Goal: Task Accomplishment & Management: Complete application form

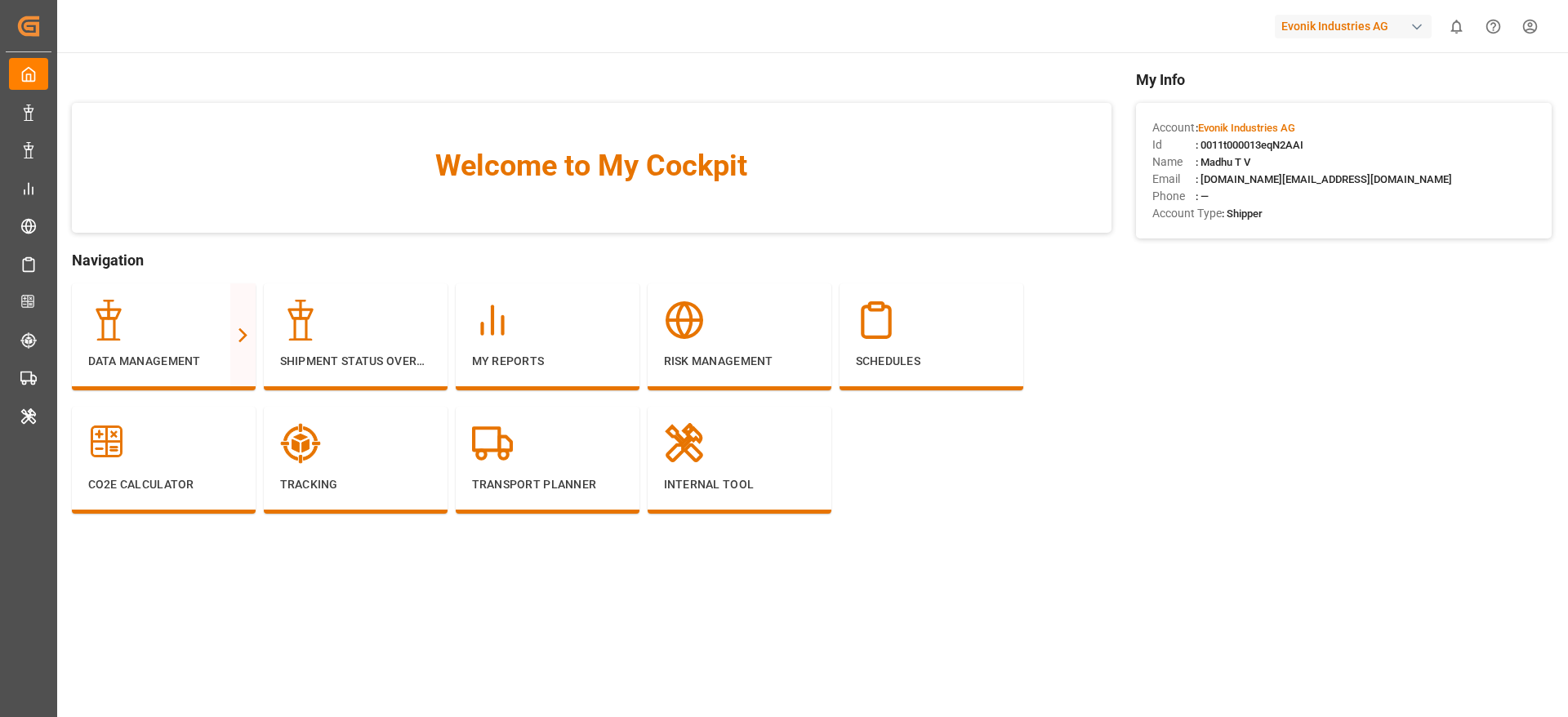
click at [1381, 29] on div "Evonik Industries AG" at bounding box center [1353, 26] width 157 height 24
type input "lode"
click at [1335, 122] on span "LODECAsi-5PDP" at bounding box center [1303, 119] width 72 height 15
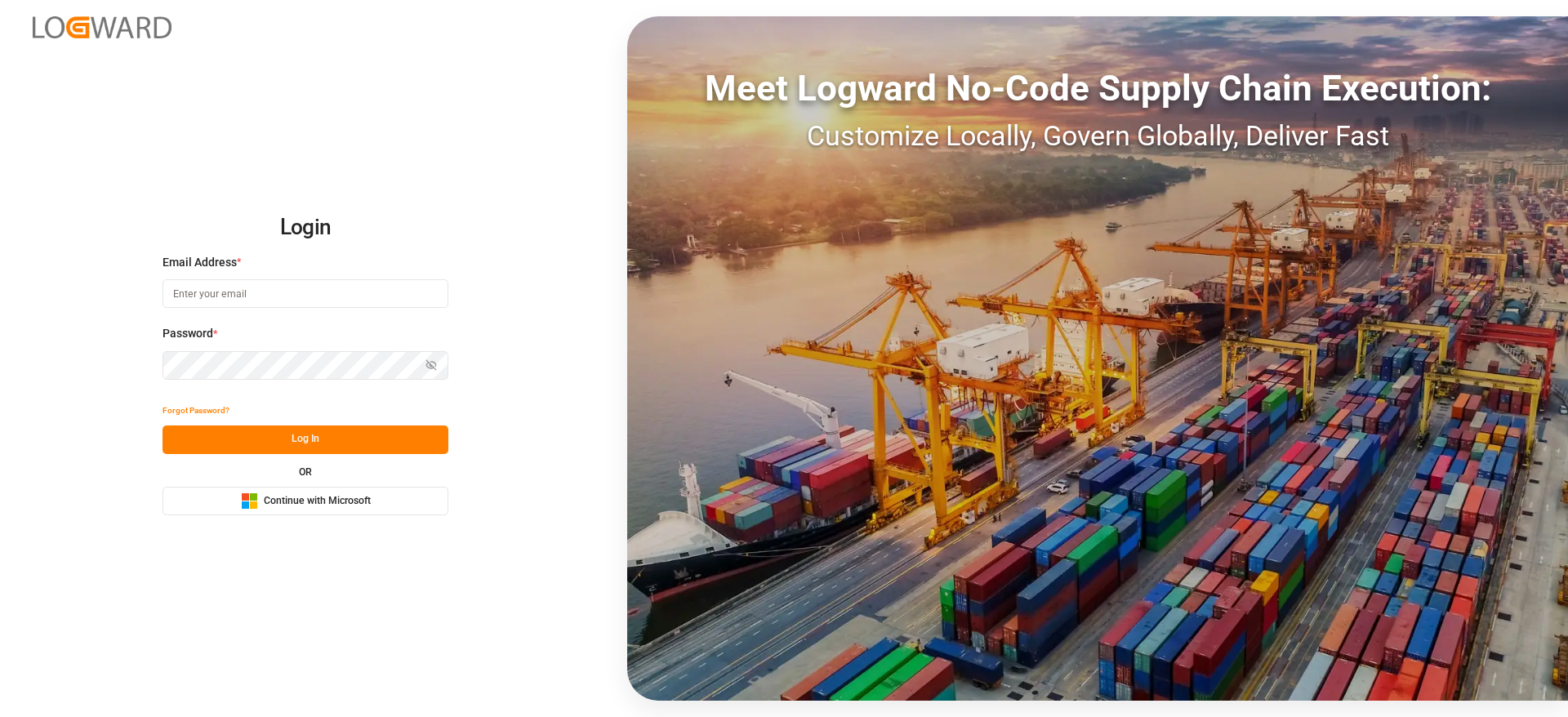
click at [321, 499] on span "Continue with Microsoft" at bounding box center [317, 501] width 107 height 15
click at [357, 496] on span "Continue with Microsoft" at bounding box center [317, 501] width 107 height 15
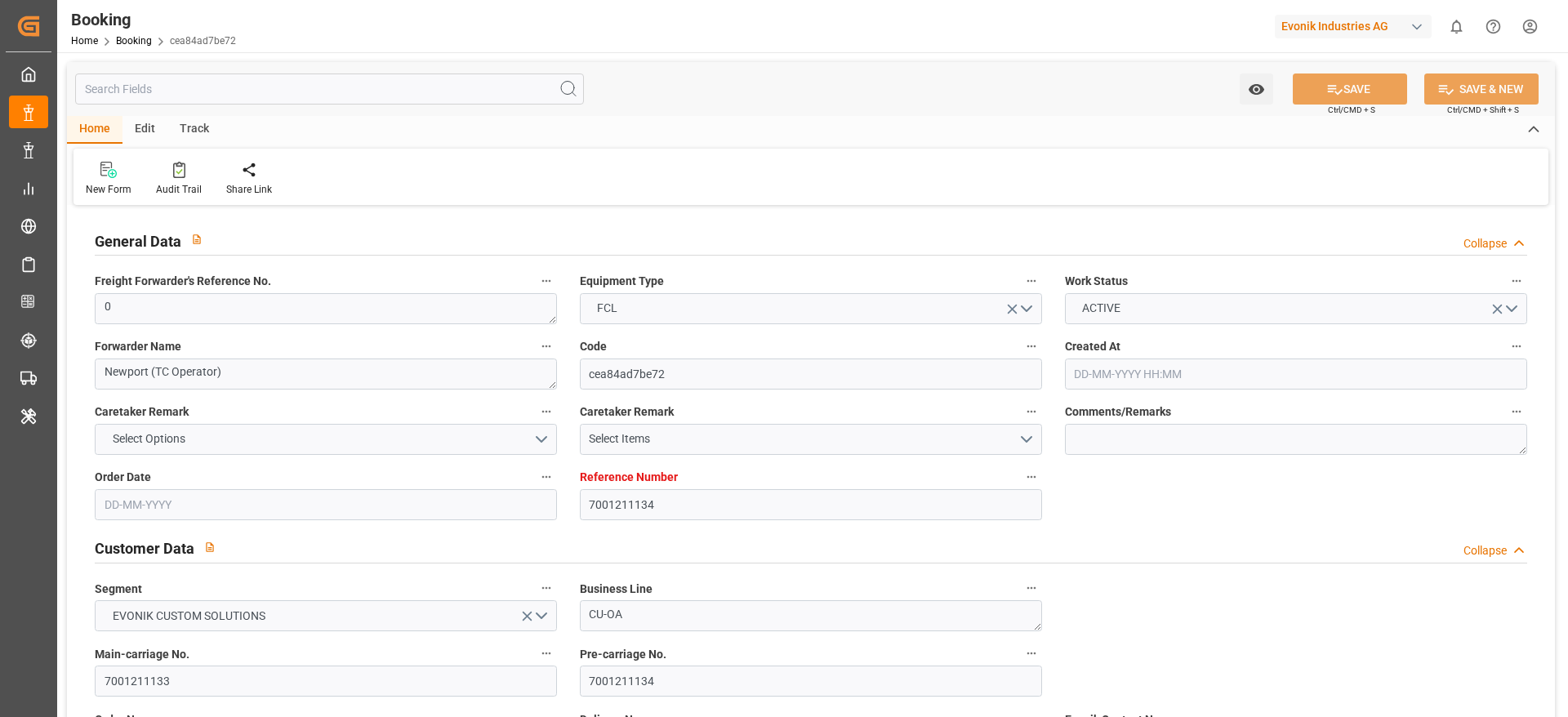
type input "7001211134"
type input "9786815"
type input "OOCL"
type input "Orient Overseas Container Line Ltd"
type input "NLRTM"
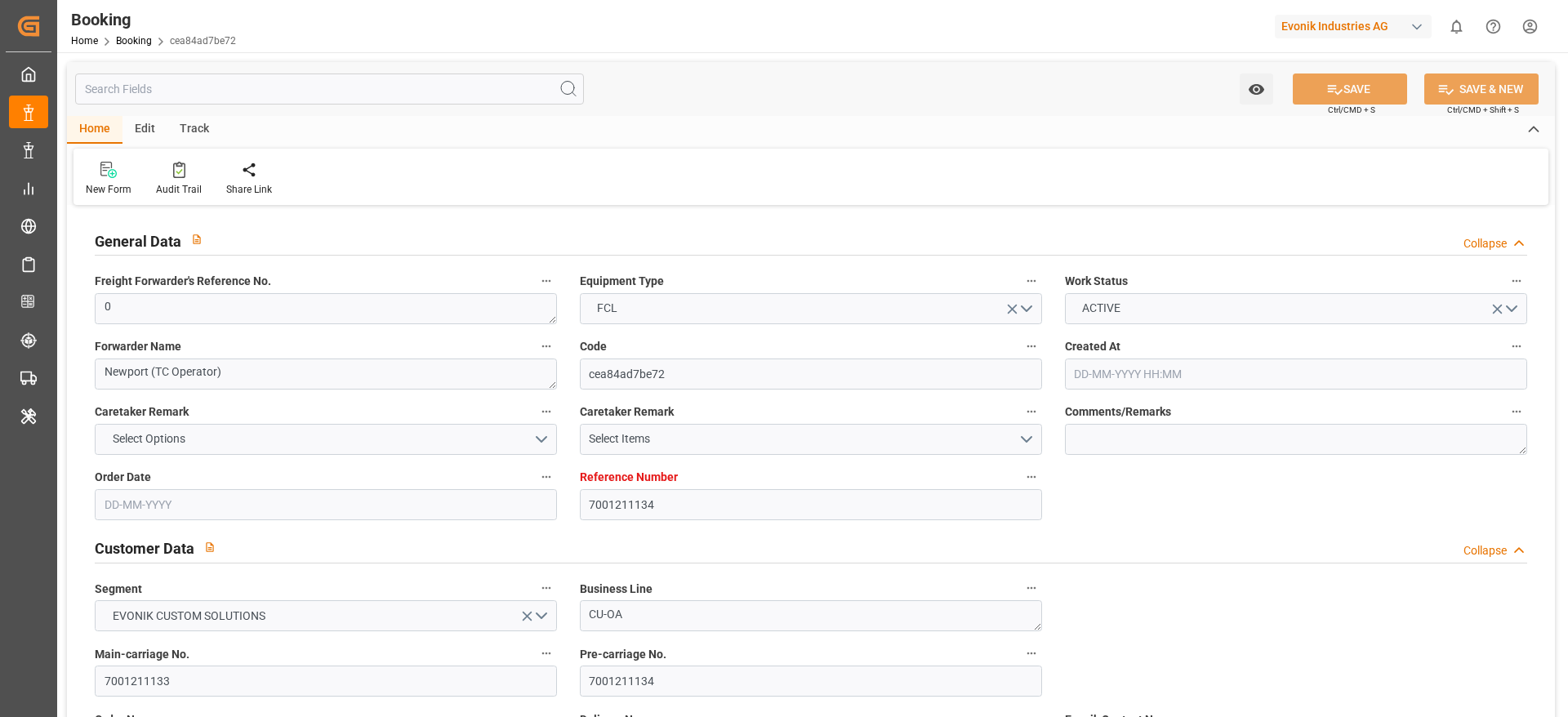
type input "KRPUS"
type input "CNSGH"
type input "0"
type input "[DATE] 11:13"
type input "[DATE]"
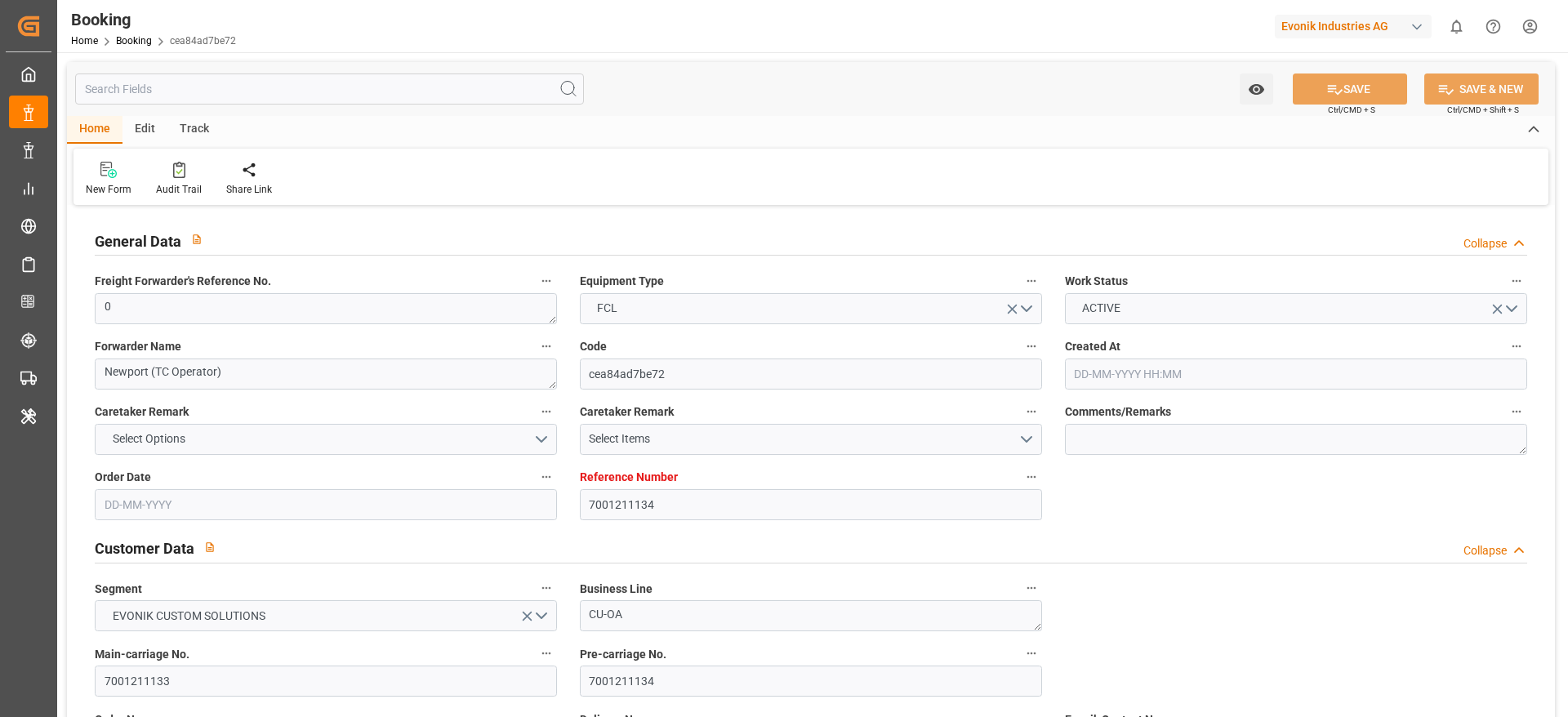
type input "[DATE]"
type input "[DATE] 00:00"
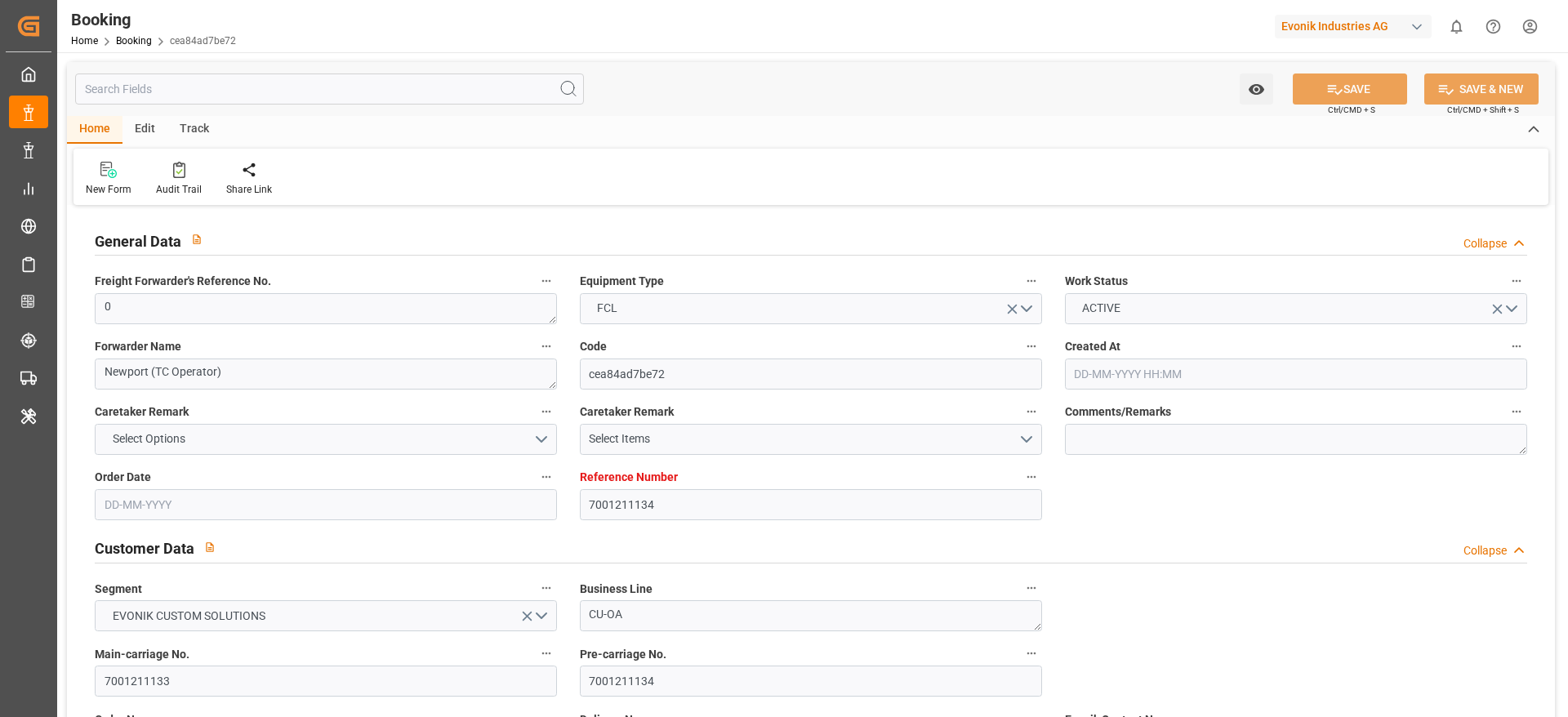
type input "[DATE] 00:00"
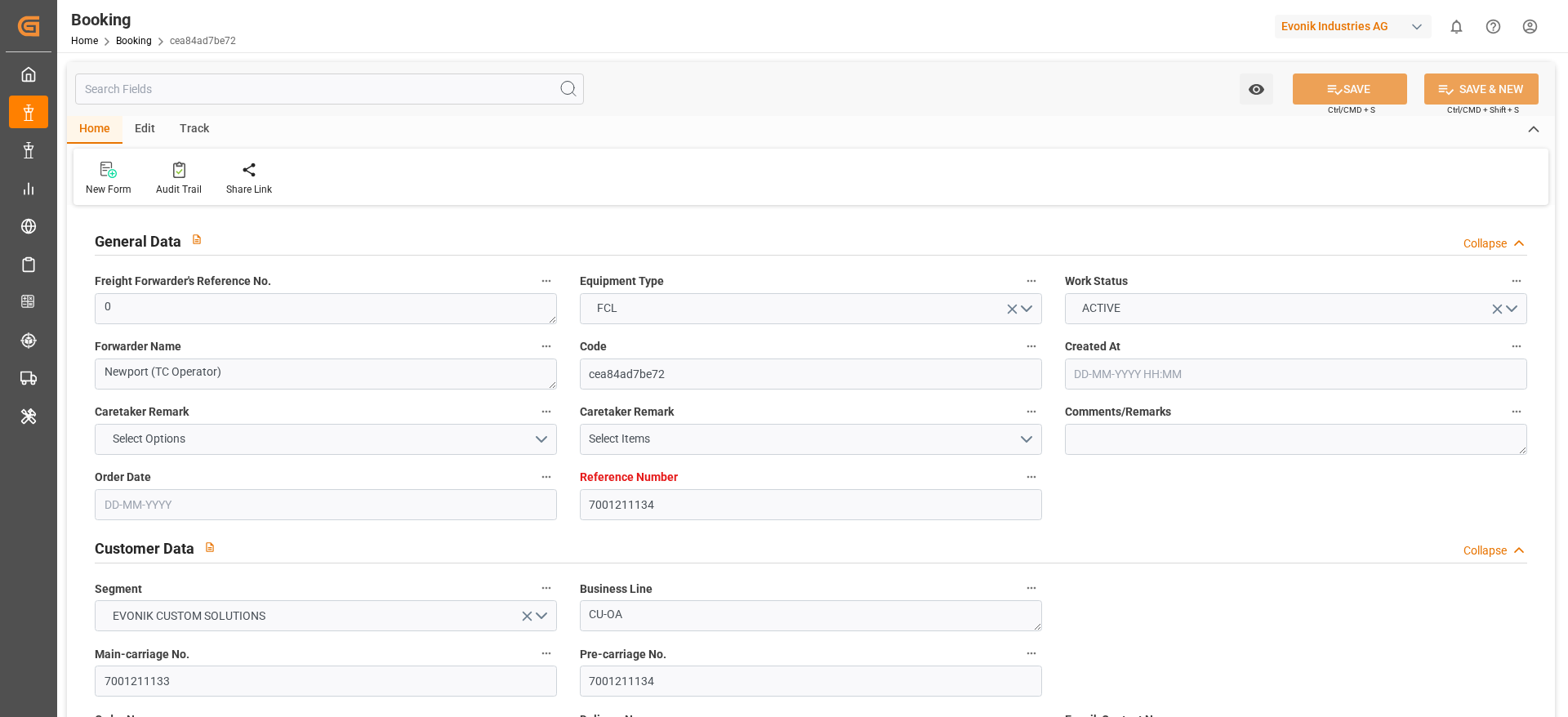
type input "[DATE] 00:00"
type input "[DATE]"
type input "[DATE] 07:35"
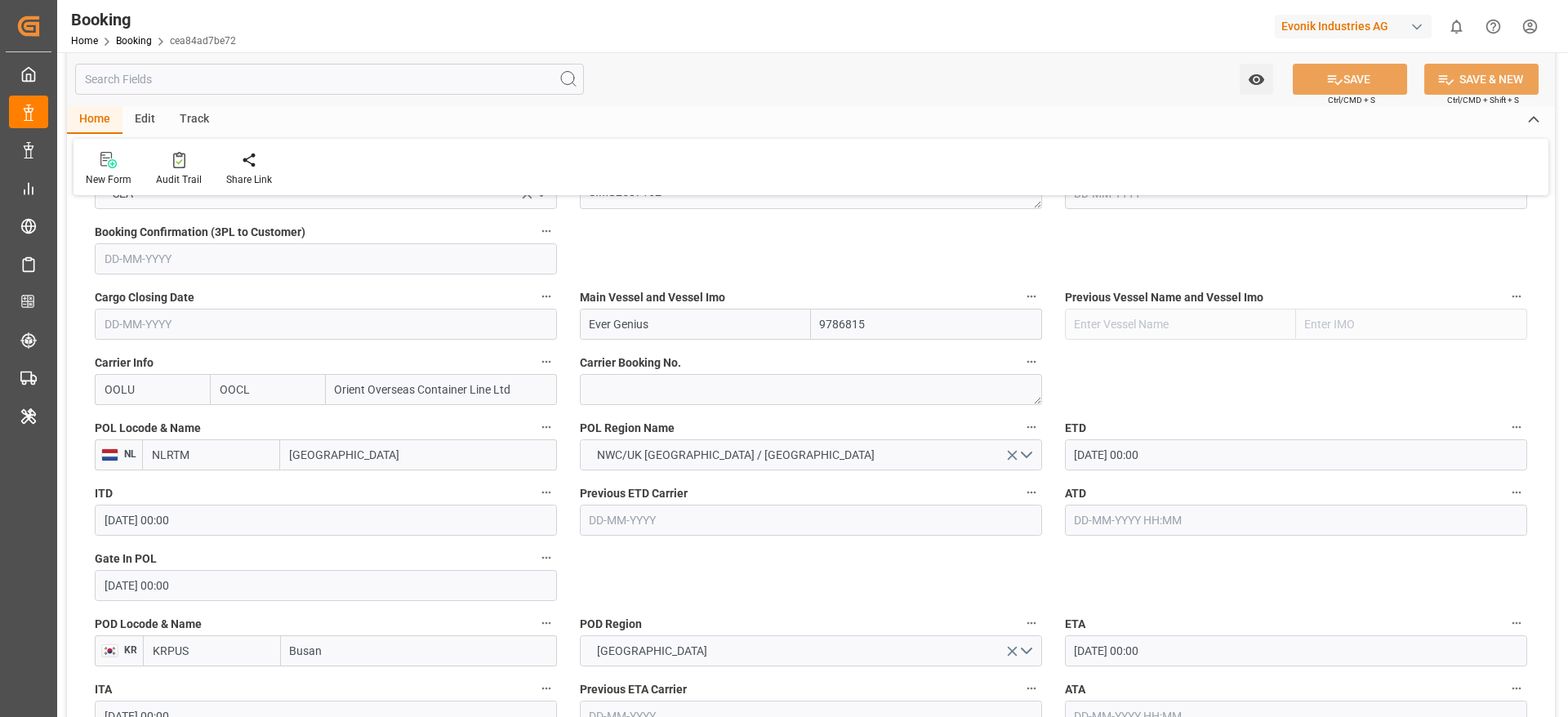
scroll to position [980, 0]
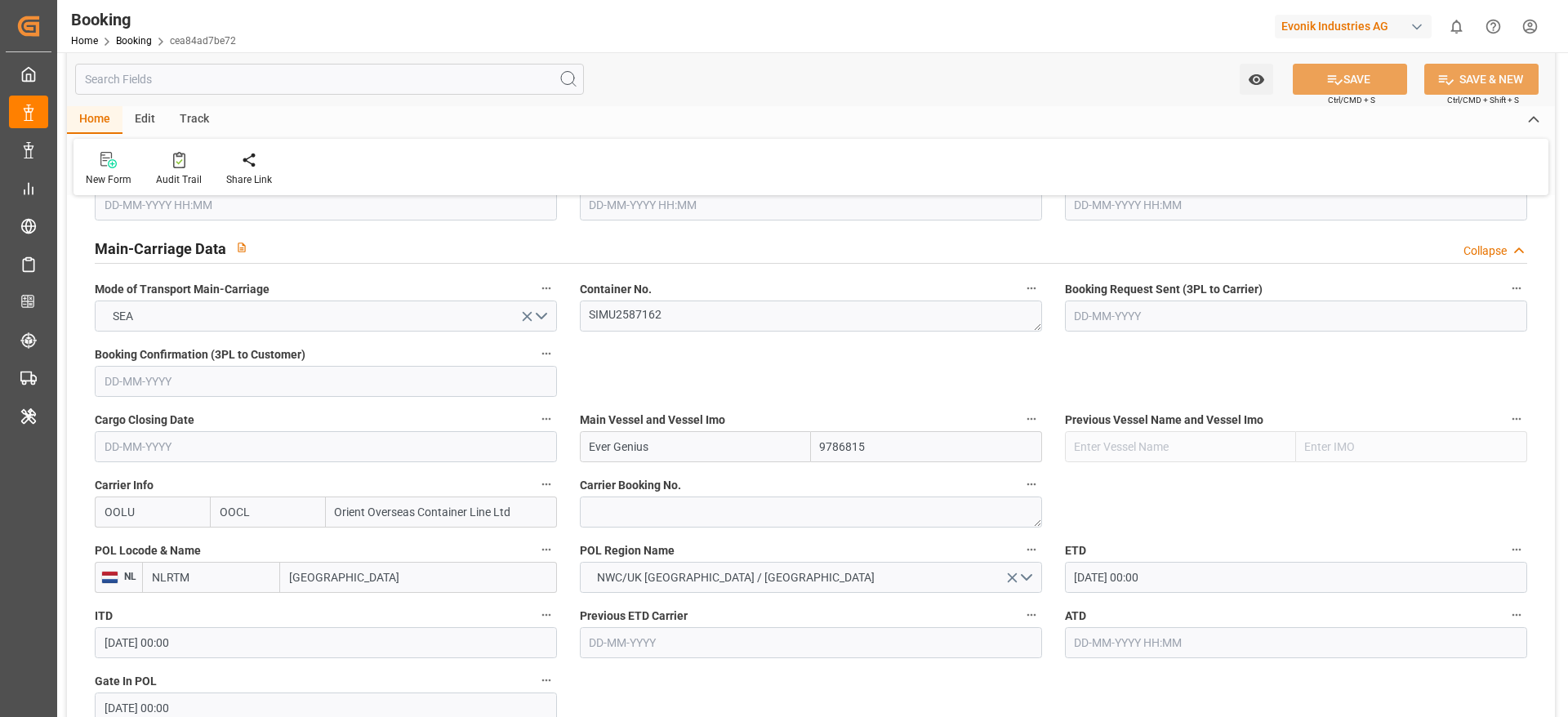
click at [750, 292] on label "Container No." at bounding box center [811, 289] width 463 height 23
click at [1021, 292] on button "Container No." at bounding box center [1031, 288] width 21 height 21
click at [723, 316] on div at bounding box center [784, 358] width 1568 height 717
click at [736, 321] on textarea "SIMU2587162" at bounding box center [811, 316] width 463 height 31
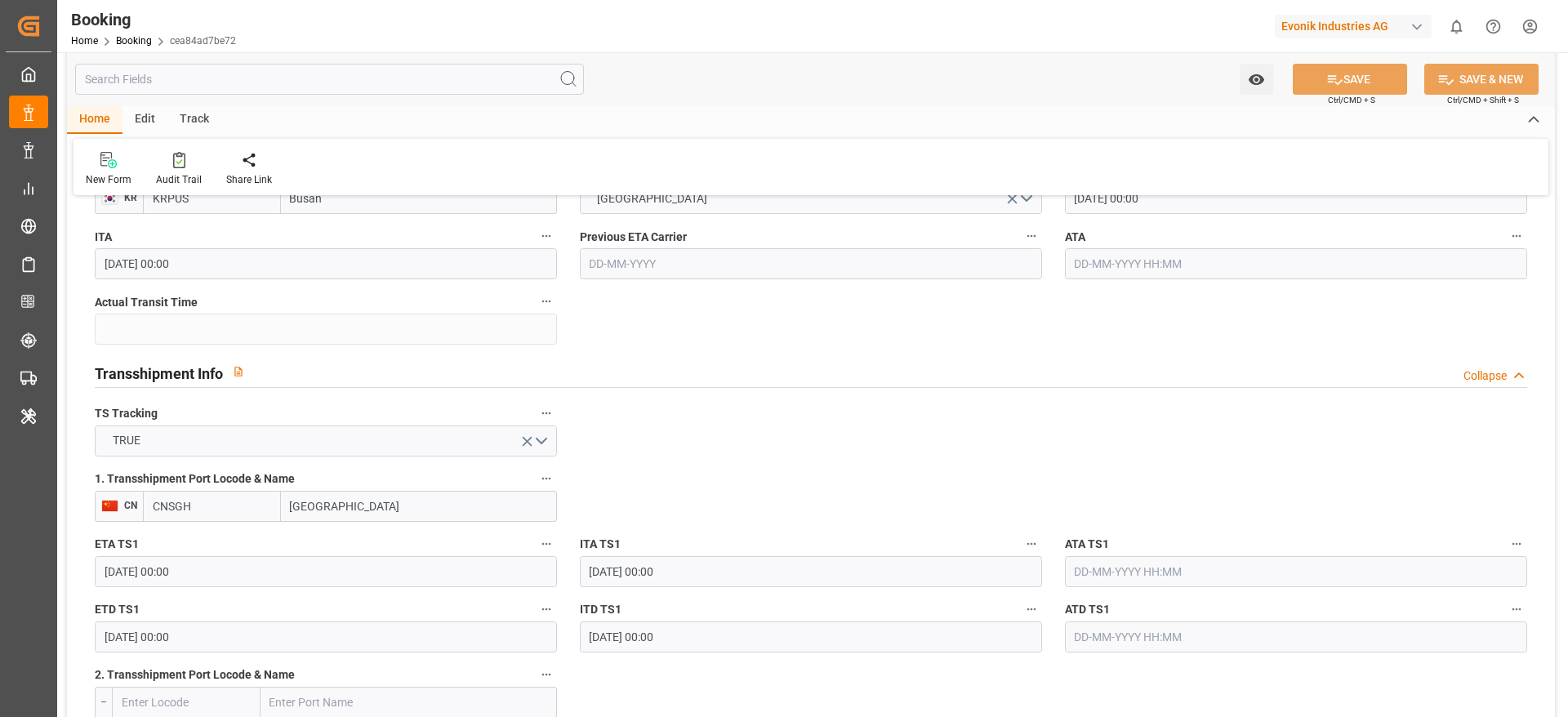
scroll to position [1592, 0]
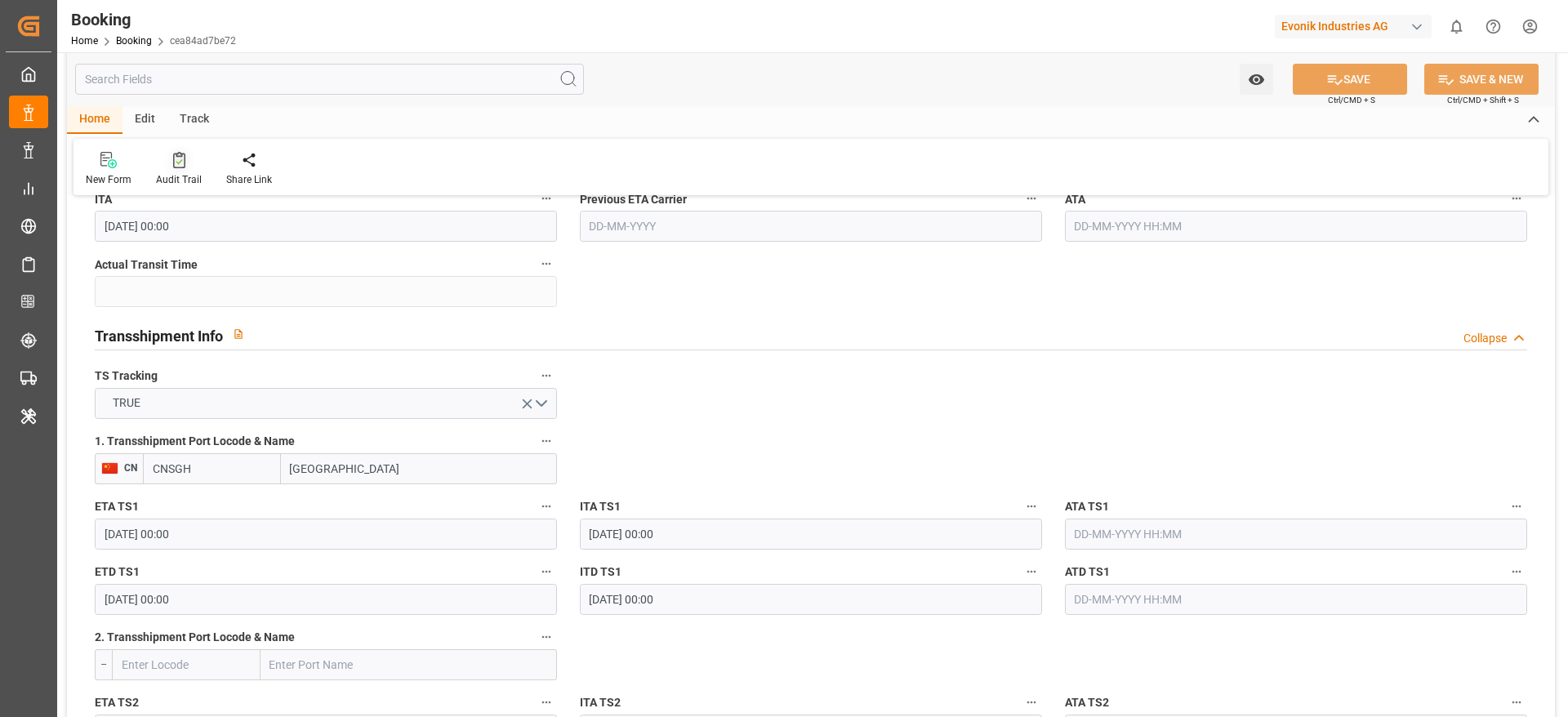
click at [168, 172] on div "Audit Trail" at bounding box center [179, 180] width 46 height 15
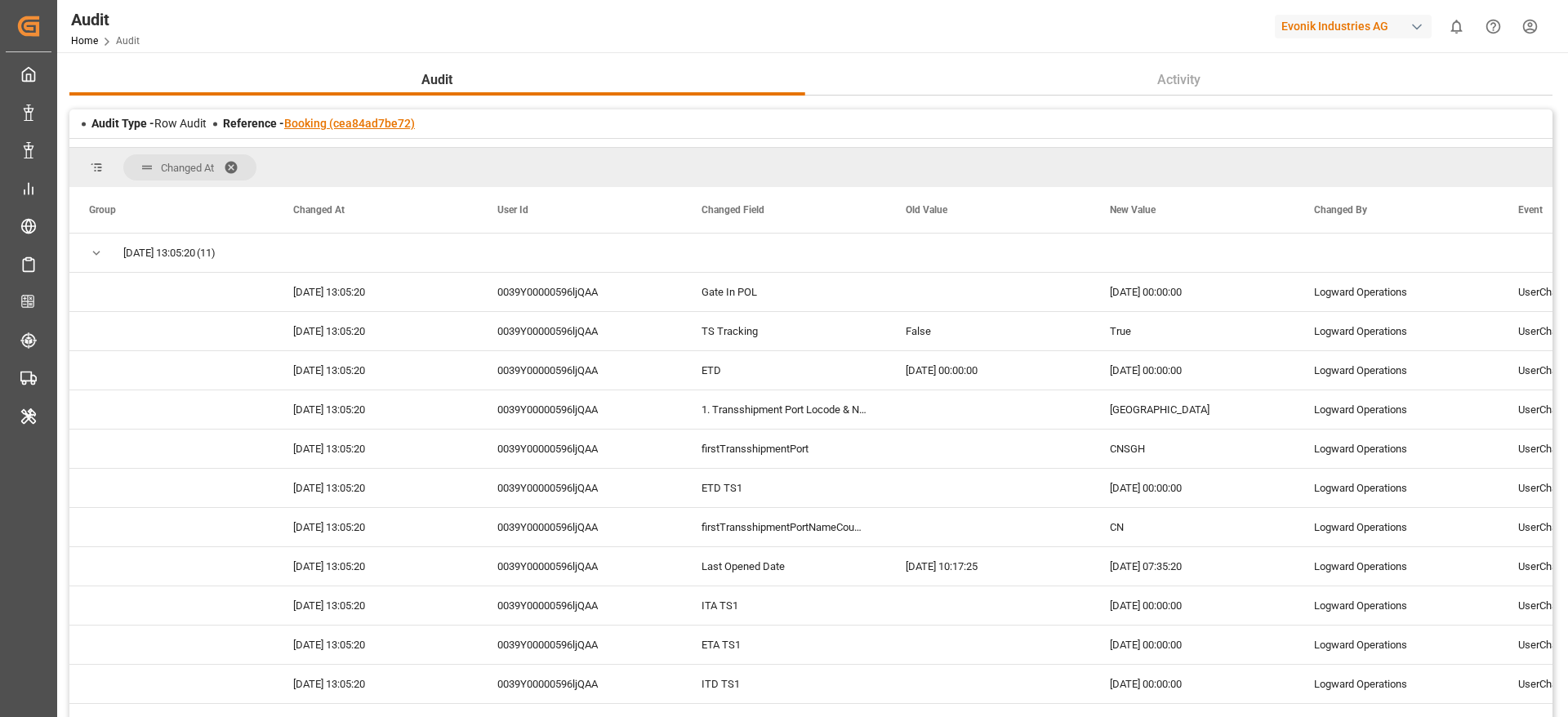
click at [357, 122] on link "Booking (cea84ad7be72)" at bounding box center [349, 123] width 131 height 13
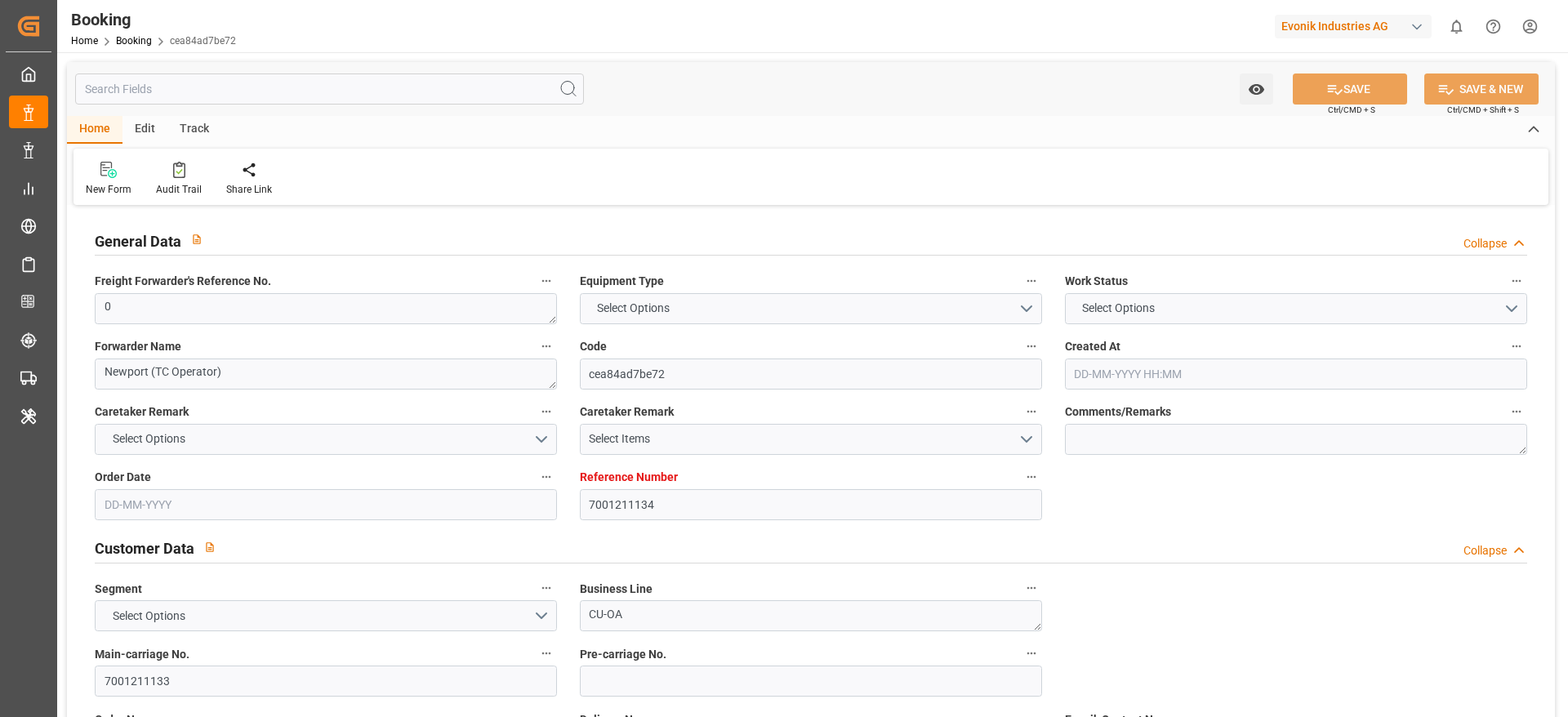
type input "7001211134"
type input "9786815"
type input "OOCL"
type input "Orient Overseas Container Line Ltd"
type input "NLRTM"
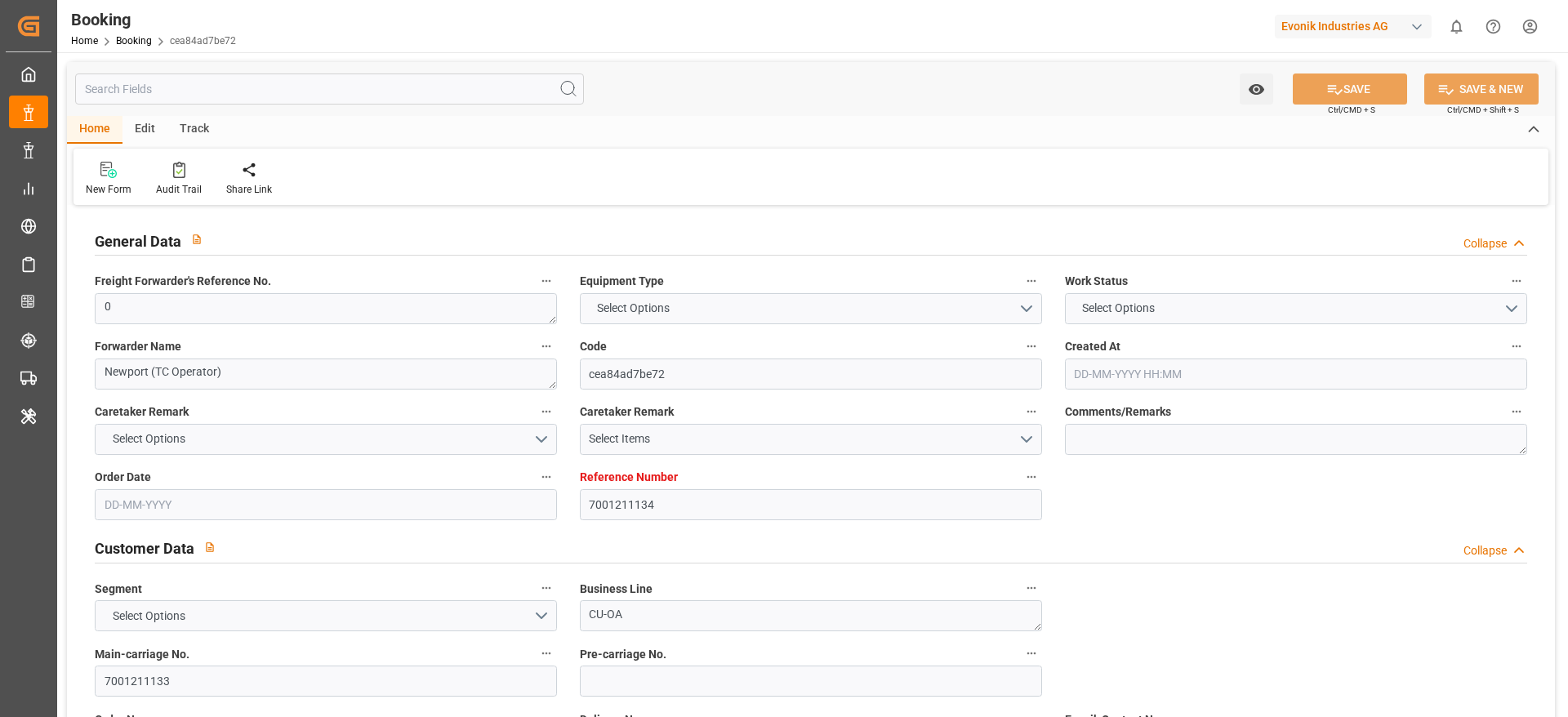
type input "KRPUS"
type input "CNSGH"
type input "0"
type input "[DATE] 11:13"
type input "[DATE]"
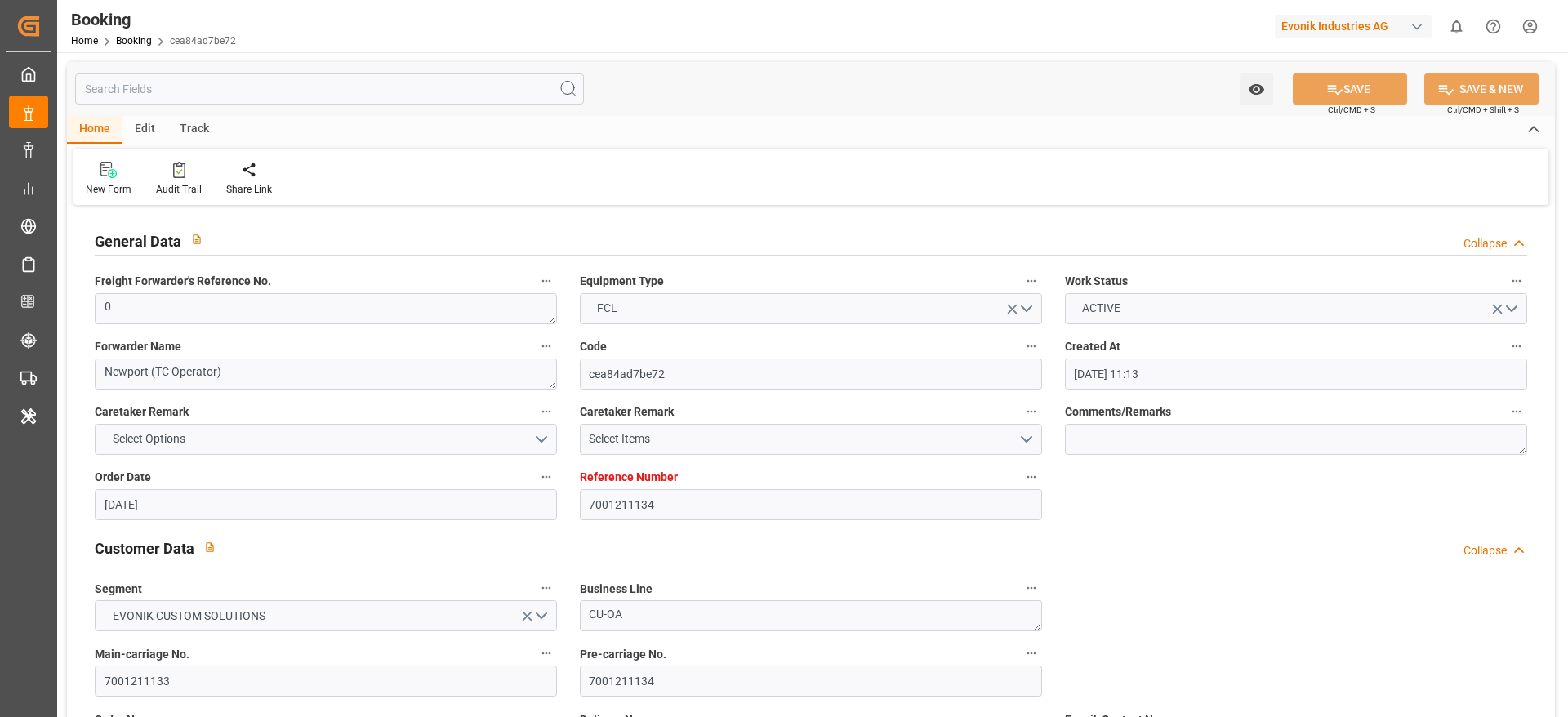
type input "[DATE]"
type input "[DATE] 00:00"
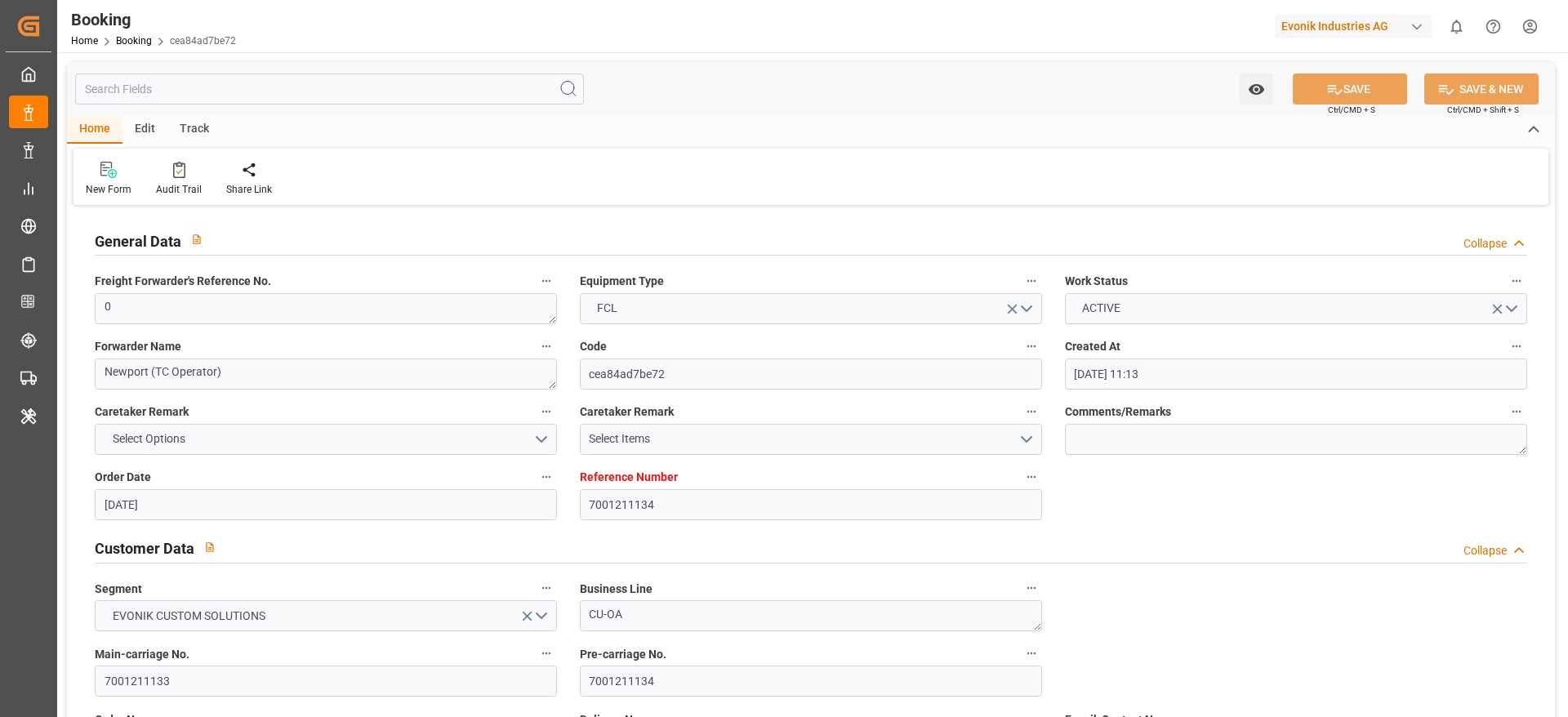
type input "[DATE] 00:00"
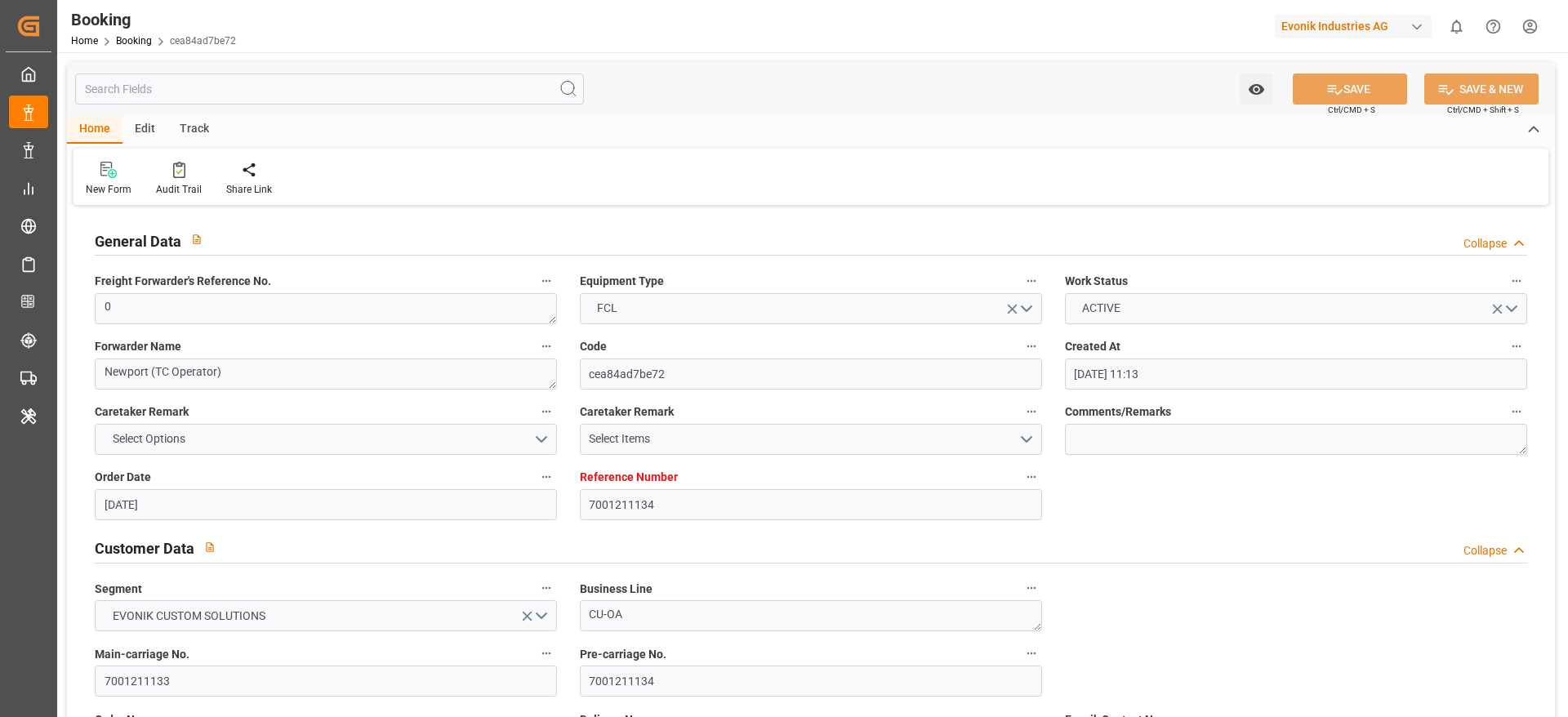
type input "[DATE] 00:00"
type input "[DATE]"
type input "[DATE] 07:35"
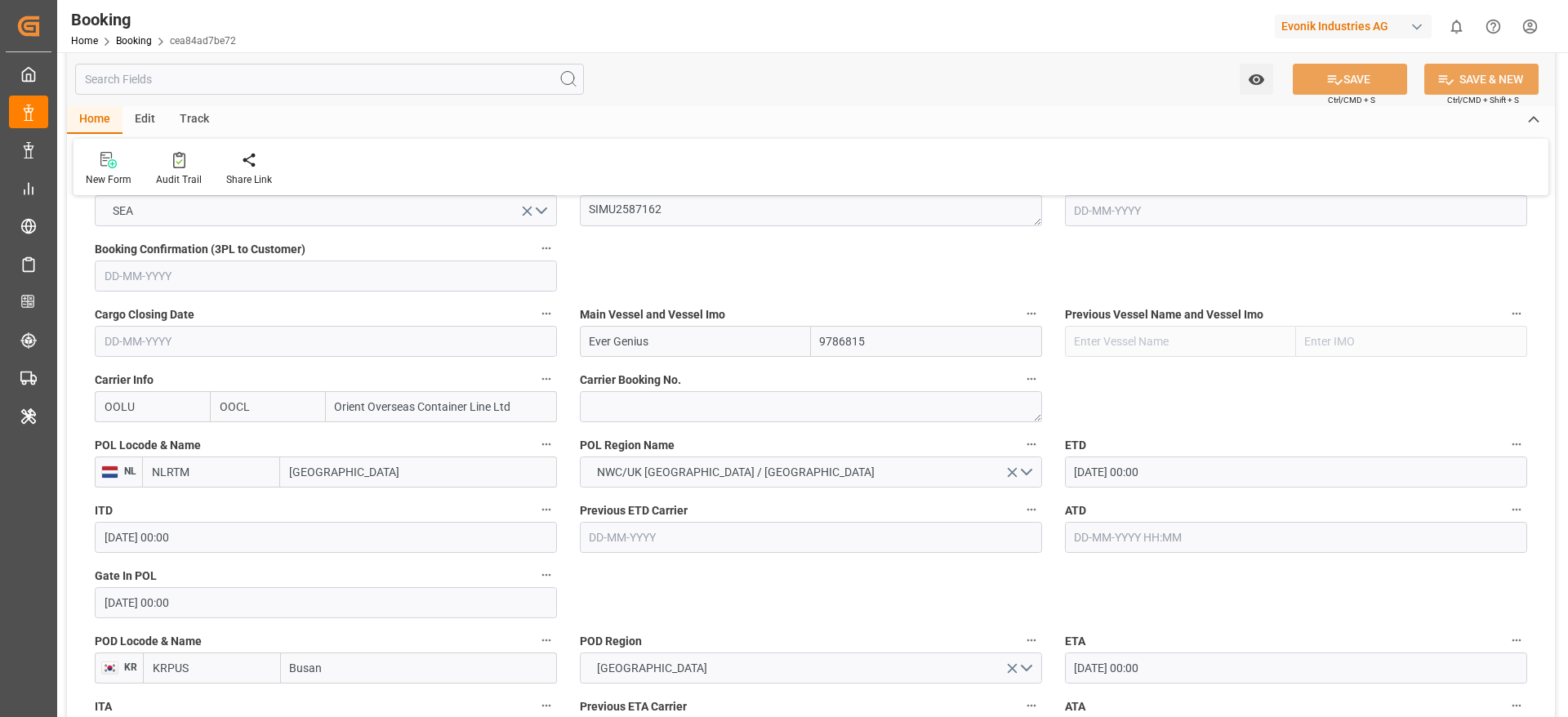
scroll to position [1225, 0]
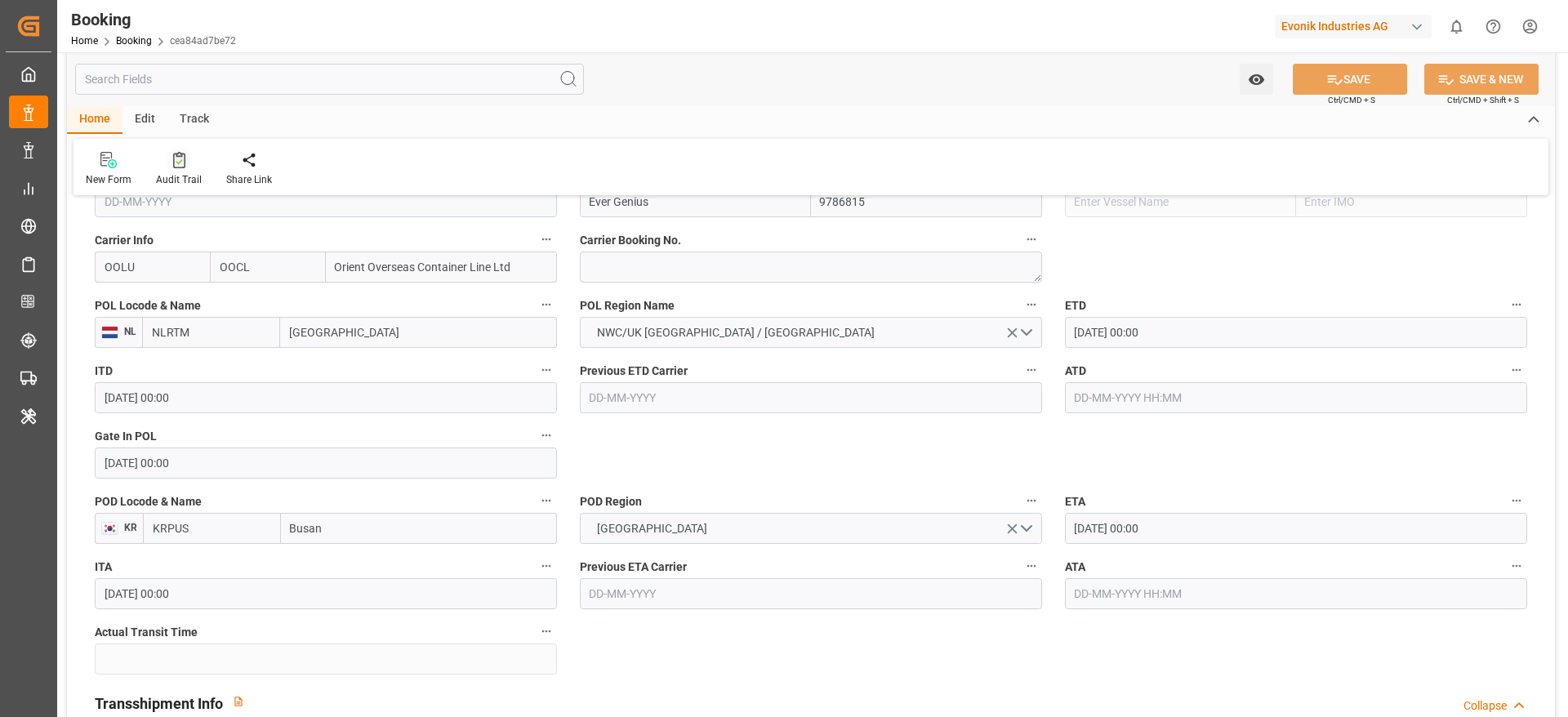
click at [172, 176] on div "Audit Trail" at bounding box center [179, 180] width 46 height 15
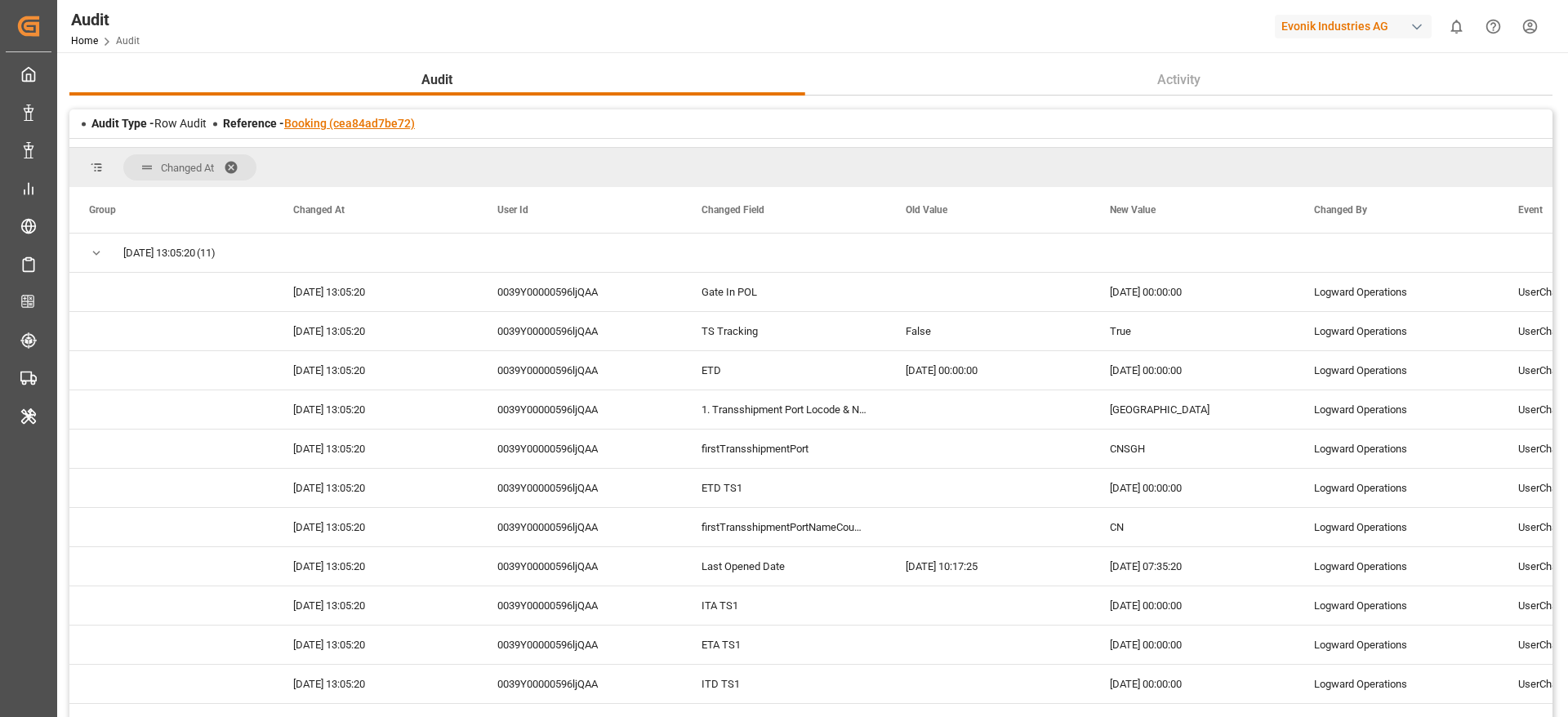
click at [365, 122] on link "Booking (cea84ad7be72)" at bounding box center [349, 123] width 131 height 13
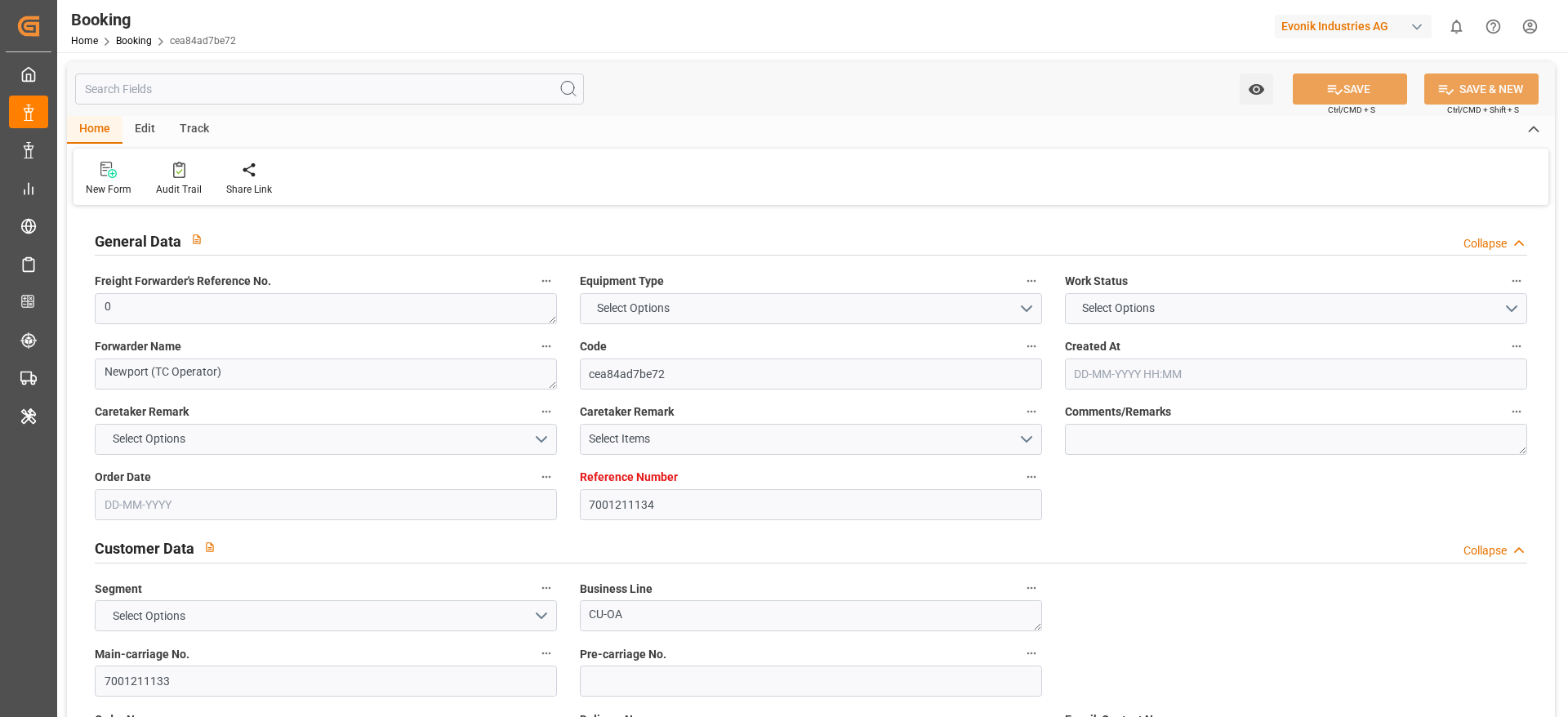
type input "7001211134"
type input "9786815"
type input "OOCL"
type input "Orient Overseas Container Line Ltd"
type input "NLRTM"
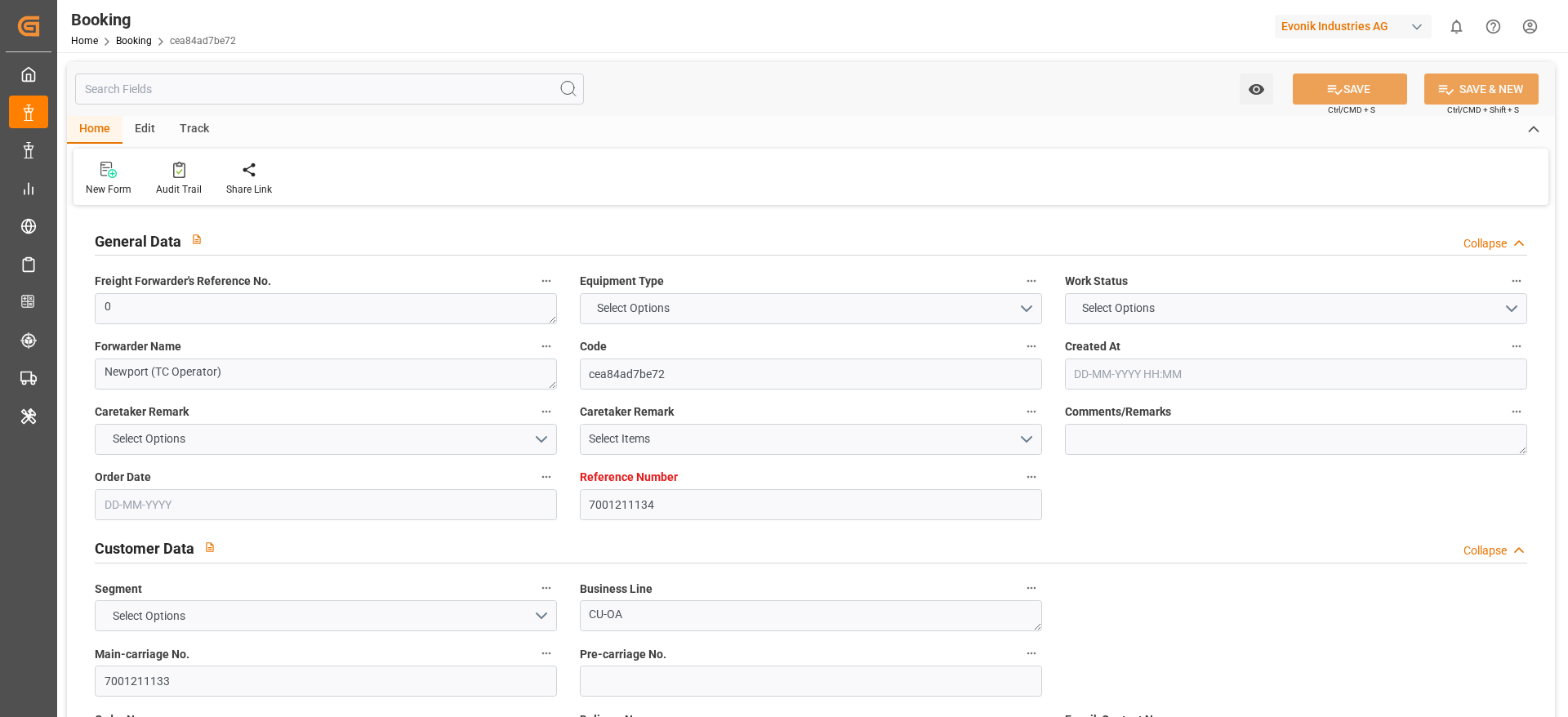
type input "KRPUS"
type input "CNSGH"
type input "0"
type input "[DATE] 11:13"
type input "[DATE]"
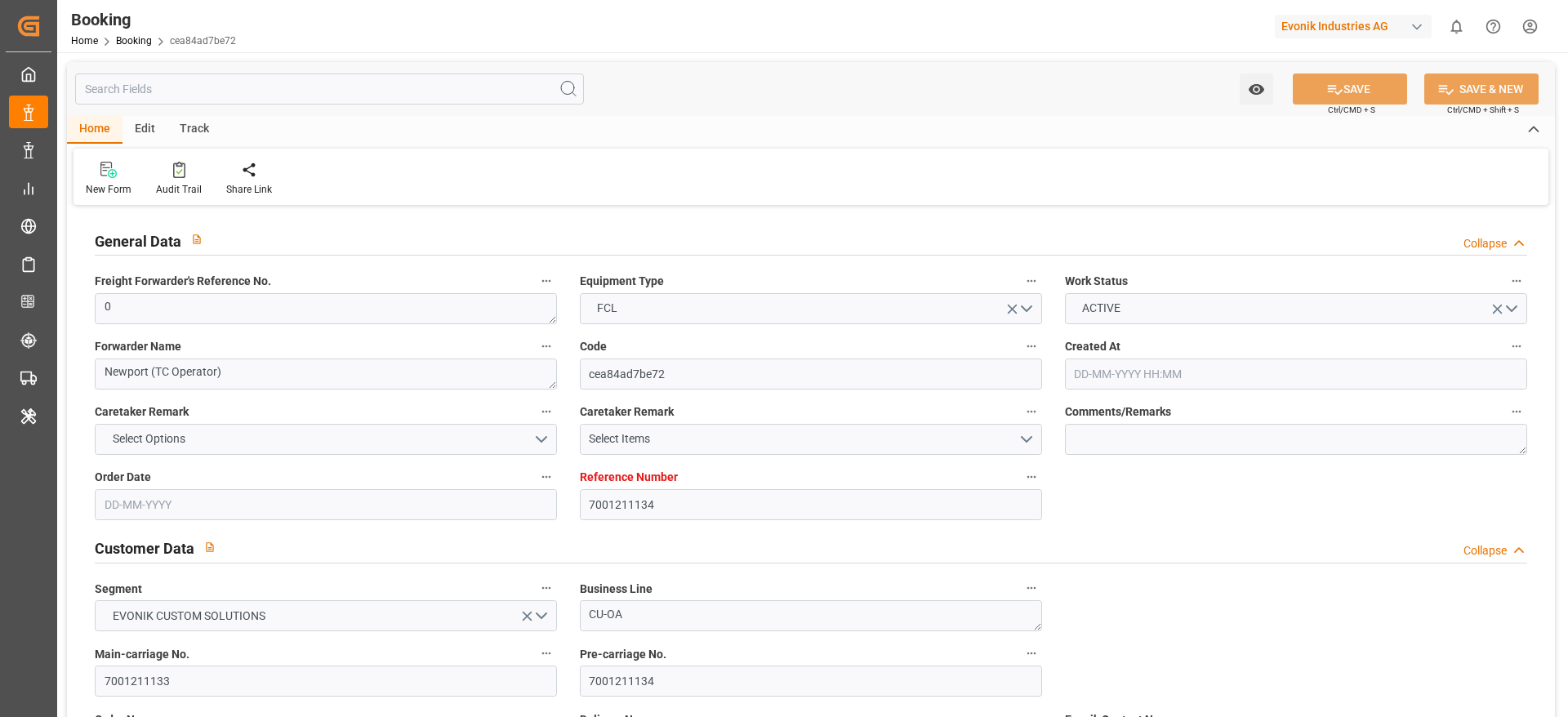
type input "[DATE]"
type input "[DATE] 00:00"
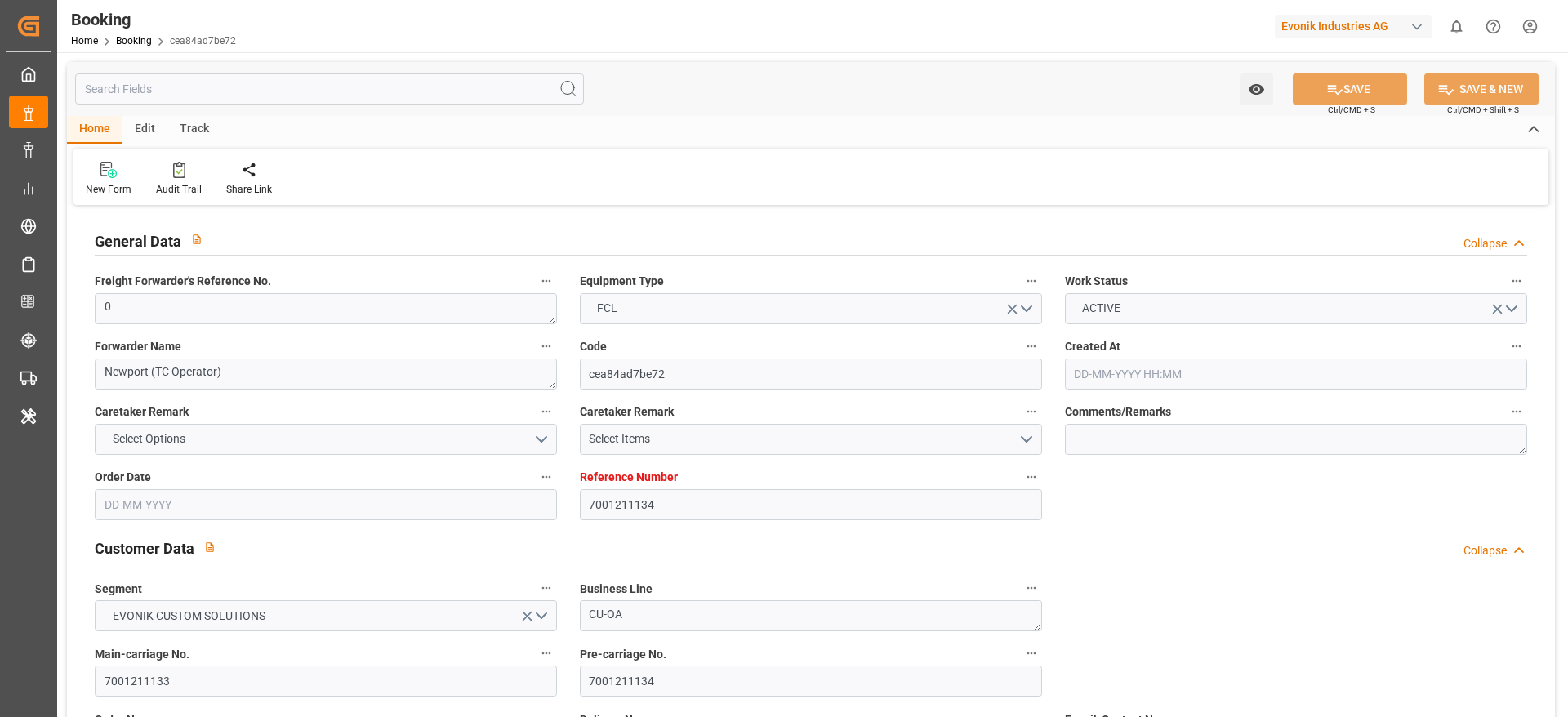
type input "[DATE] 00:00"
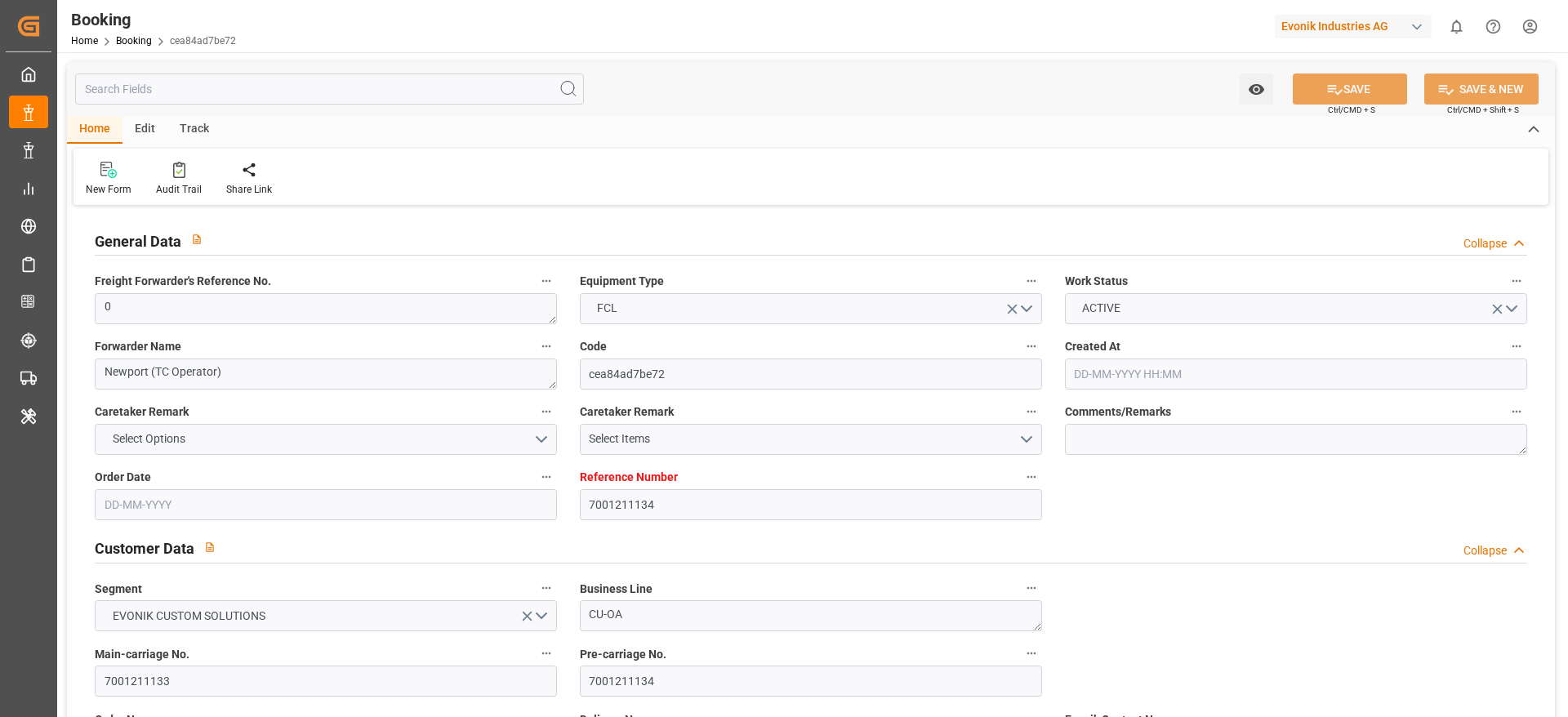
type input "[DATE] 00:00"
type input "[DATE]"
type input "[DATE] 07:35"
click at [1441, 172] on div "New Form Audit Trail Share Link" at bounding box center [810, 177] width 1475 height 57
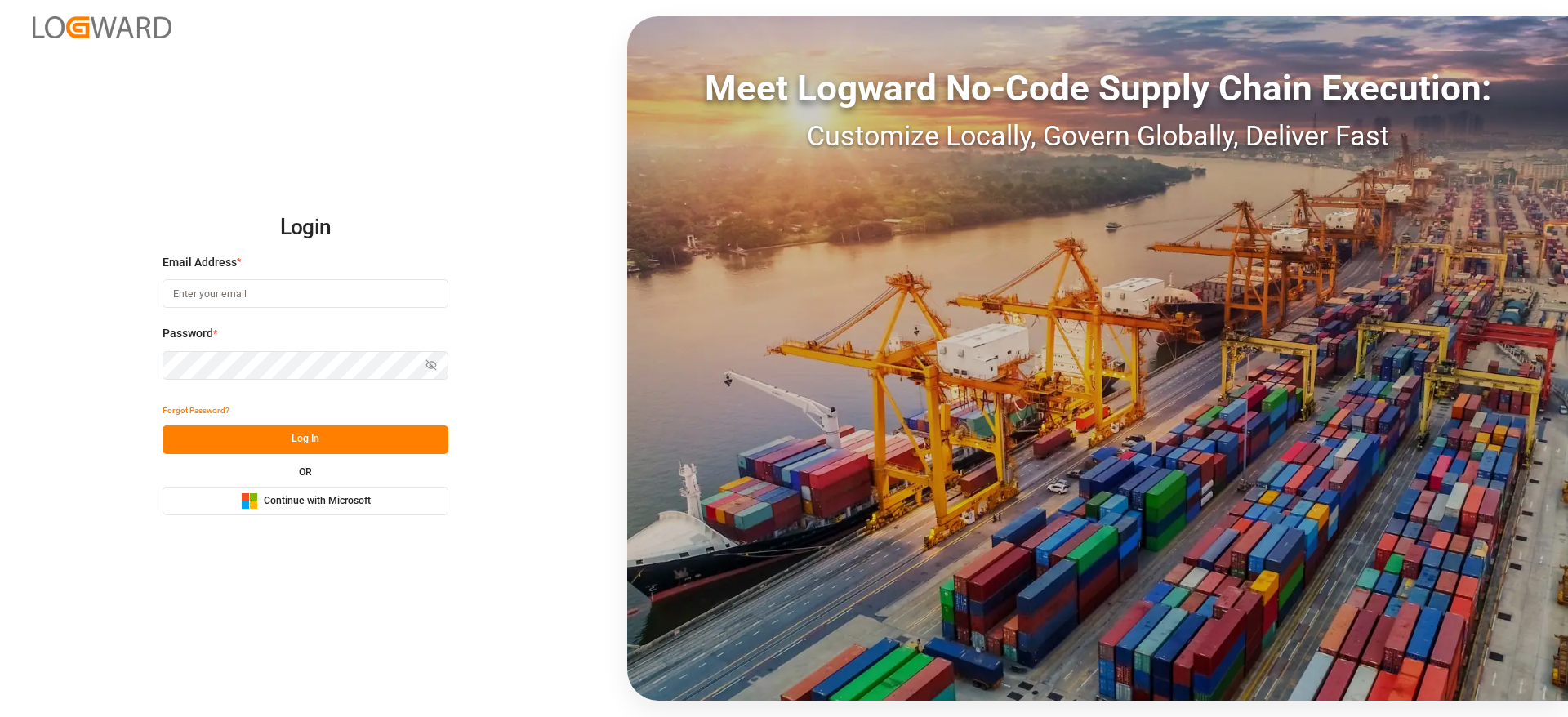
click at [324, 496] on span "Continue with Microsoft" at bounding box center [317, 501] width 107 height 15
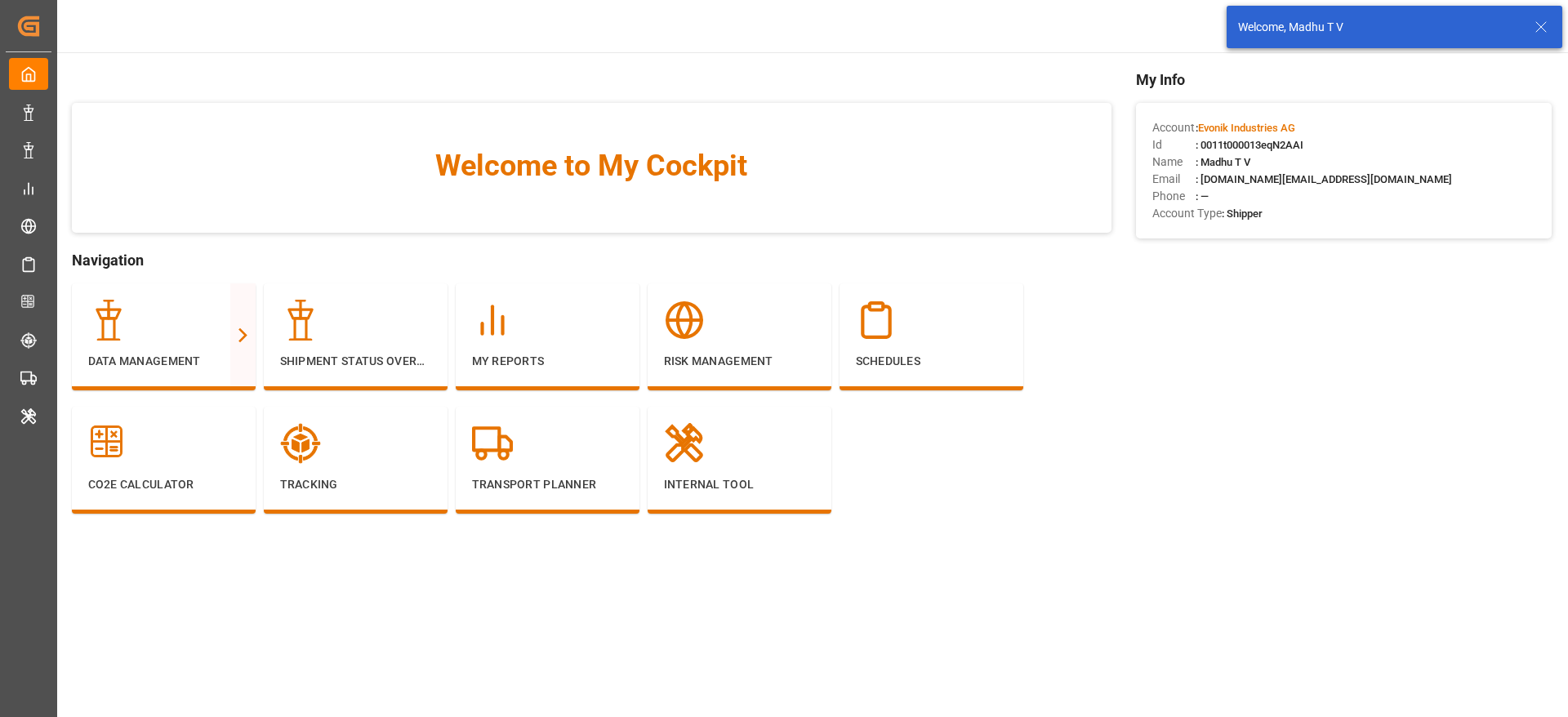
click at [1547, 26] on icon at bounding box center [1541, 27] width 20 height 20
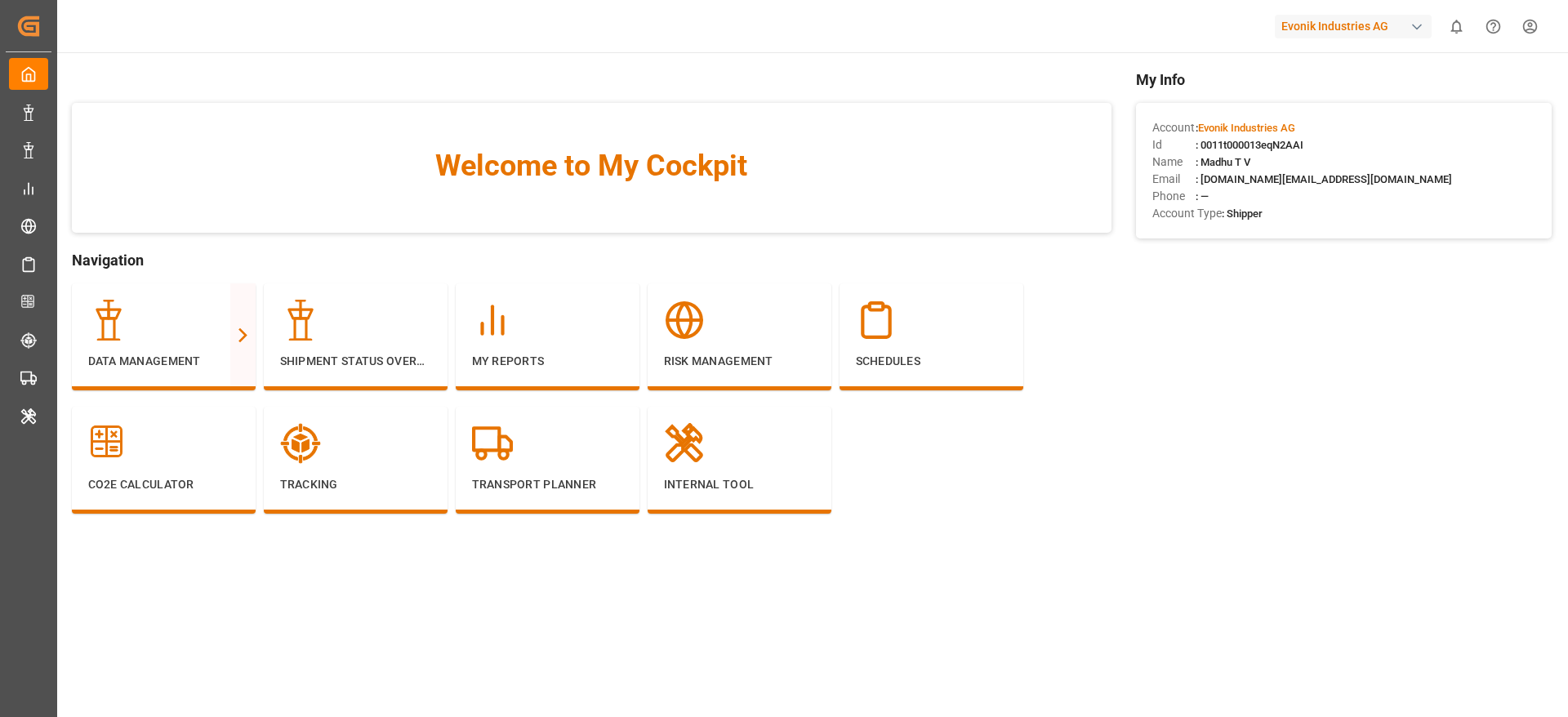
click at [1373, 16] on body "Created by potrace 1.15, written by Peter Selinger 2001-2017 Created by potrace…" at bounding box center [784, 358] width 1568 height 717
click at [1386, 16] on div "Evonik Industries AG" at bounding box center [1353, 26] width 157 height 24
type input "lodec"
click at [1294, 116] on span "LODECAsi-5PDP" at bounding box center [1303, 119] width 72 height 15
